Goal: Task Accomplishment & Management: Manage account settings

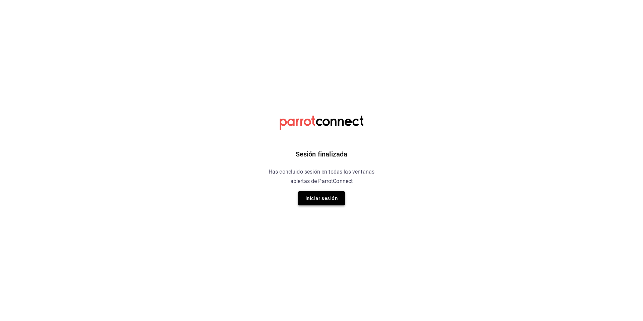
click at [329, 196] on button "Iniciar sesión" at bounding box center [321, 198] width 47 height 14
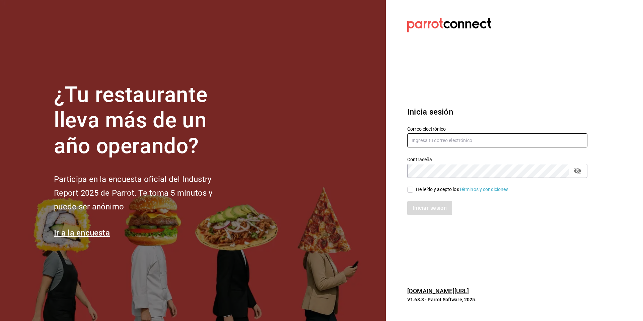
click at [439, 139] on input "text" at bounding box center [497, 140] width 180 height 14
type input "ksanchez@humanitree.edu.mx"
click at [580, 174] on icon "passwordField" at bounding box center [578, 171] width 8 height 8
click at [407, 190] on input "He leído y acepto los Términos y condiciones." at bounding box center [410, 190] width 6 height 6
checkbox input "true"
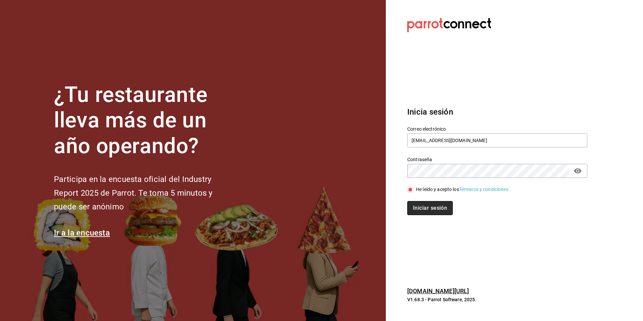
click at [429, 211] on button "Iniciar sesión" at bounding box center [430, 208] width 46 height 14
